Goal: Obtain resource: Download file/media

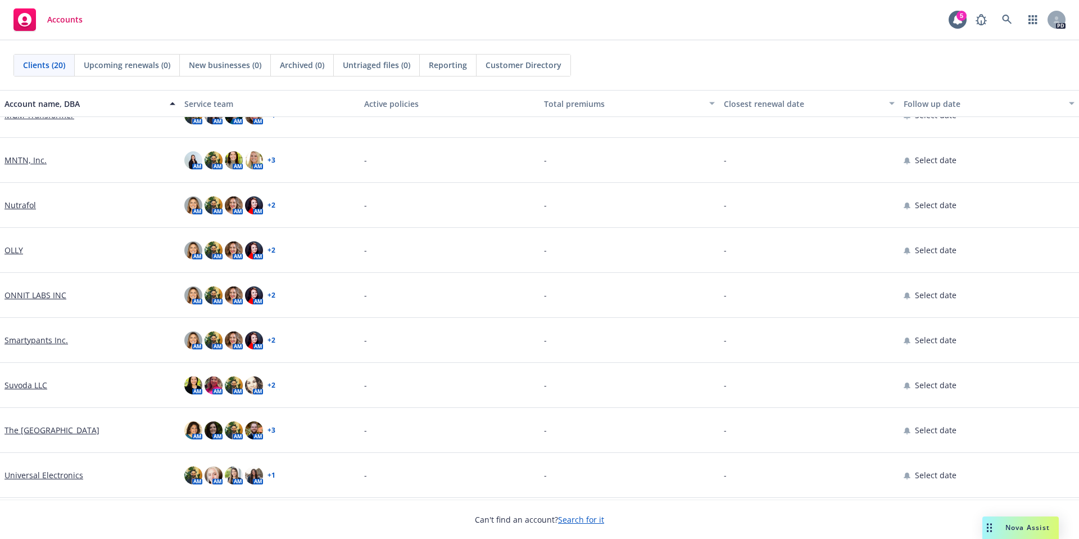
scroll to position [430, 0]
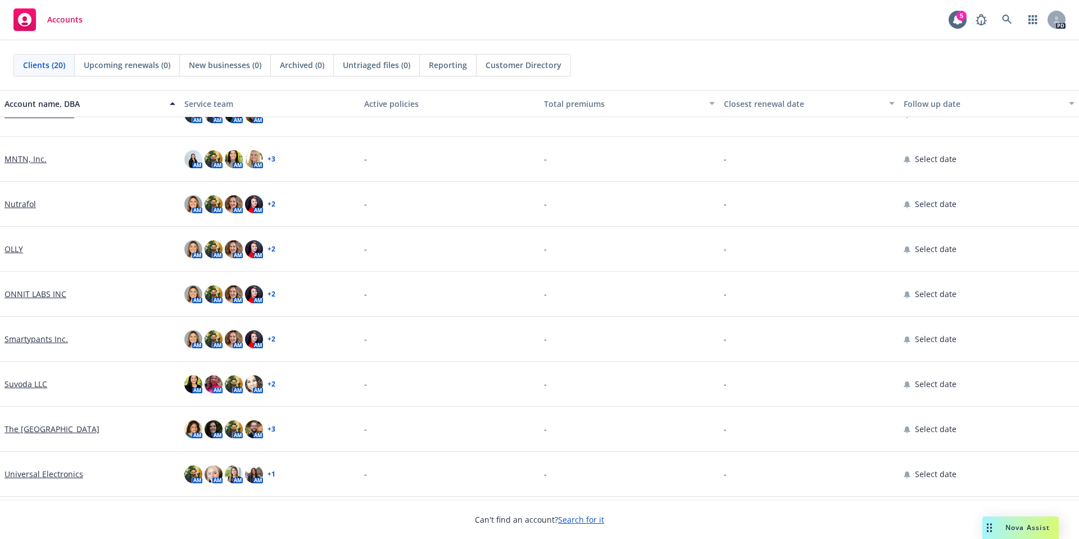
click at [27, 384] on link "Suvoda LLC" at bounding box center [25, 384] width 43 height 12
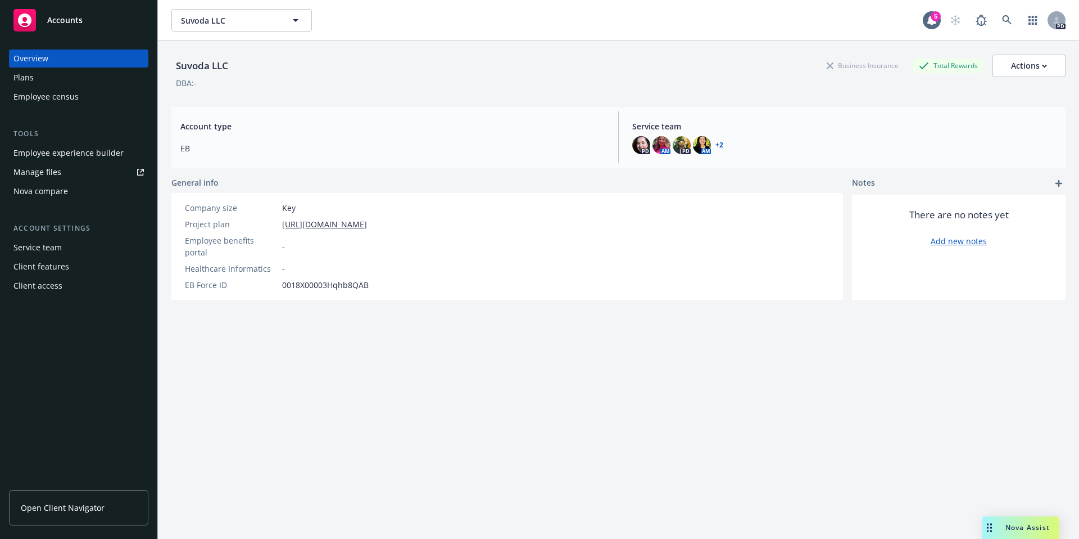
click at [44, 173] on div "Manage files" at bounding box center [37, 172] width 48 height 18
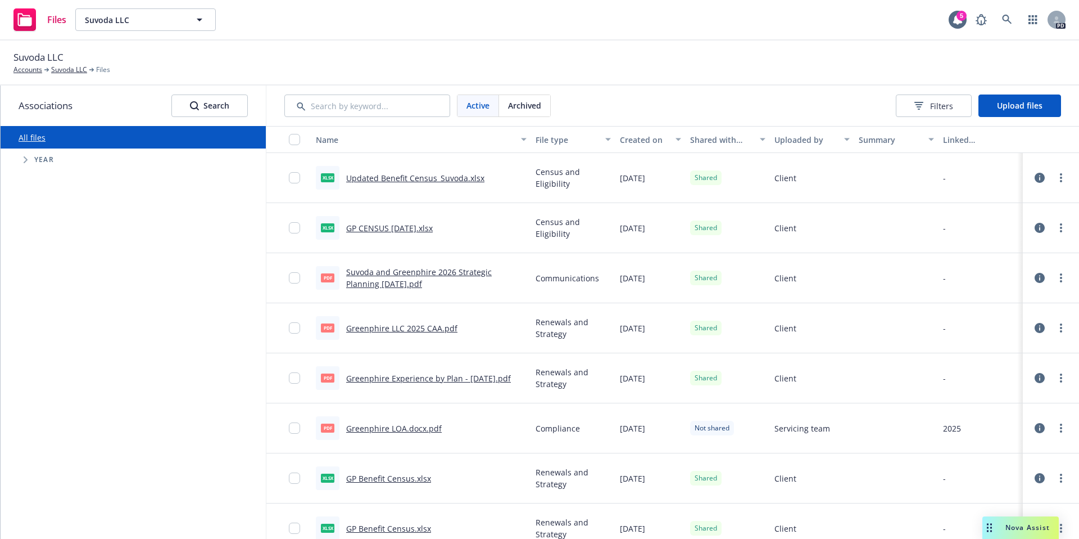
click at [464, 377] on link "Greenphire Experience by Plan - [DATE].pdf" at bounding box center [428, 378] width 165 height 11
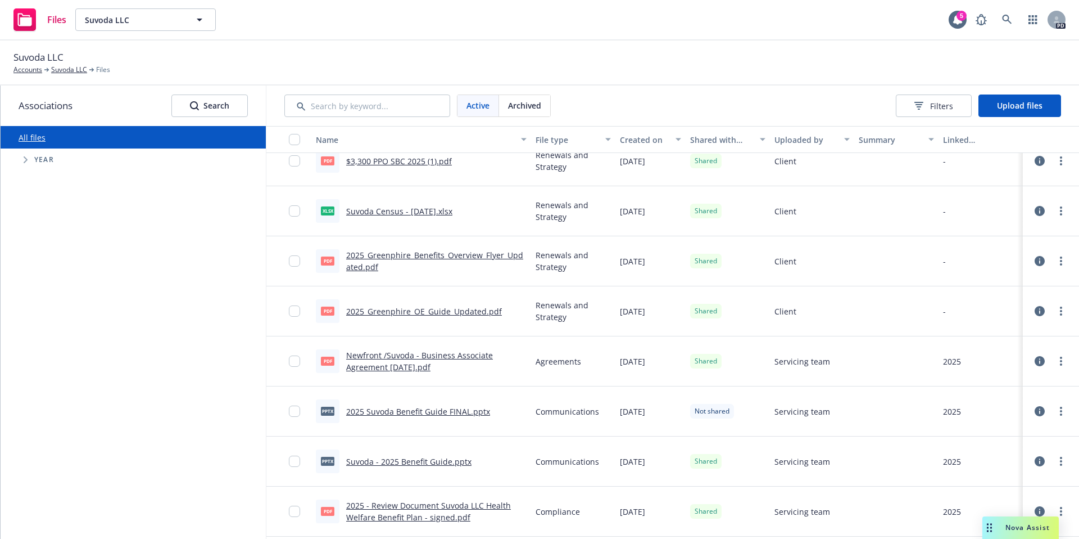
scroll to position [1151, 0]
